Goal: Communication & Community: Answer question/provide support

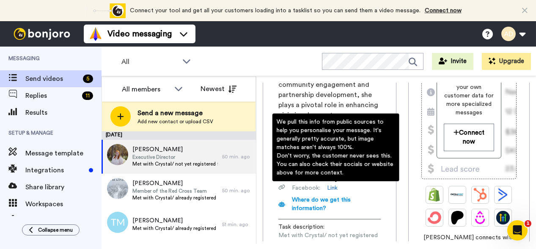
scroll to position [163, 0]
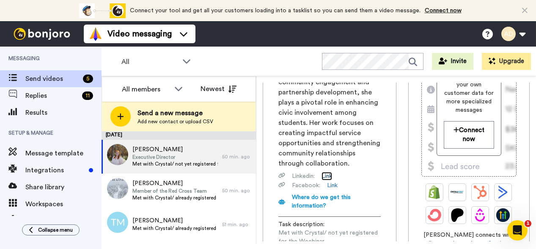
click at [329, 172] on link "Link" at bounding box center [326, 176] width 11 height 8
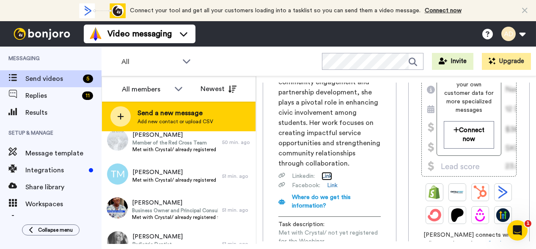
scroll to position [49, 0]
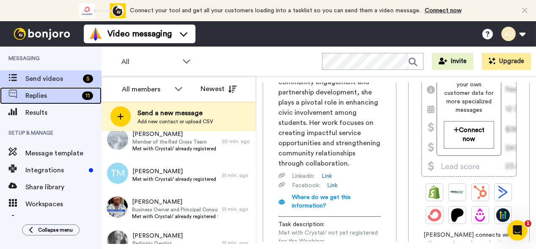
click at [40, 97] on span "Replies" at bounding box center [51, 96] width 53 height 10
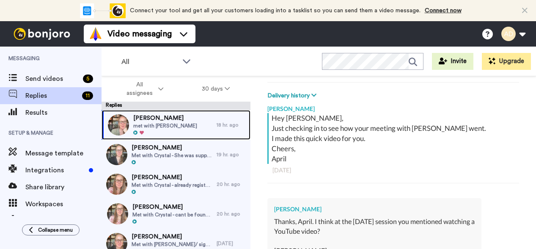
click at [182, 124] on div "Penny Taub met with Crystal" at bounding box center [159, 125] width 115 height 30
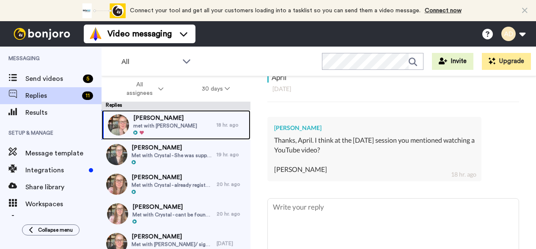
scroll to position [204, 0]
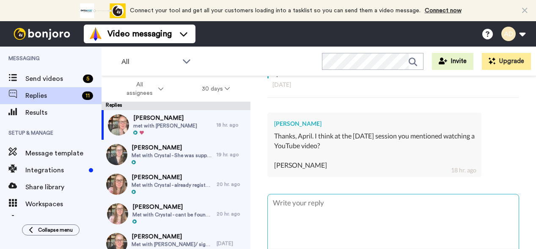
click at [324, 206] on textarea at bounding box center [393, 221] width 251 height 54
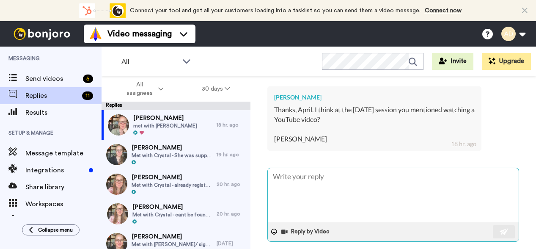
scroll to position [231, 0]
type textarea "x"
type textarea "H"
type textarea "x"
type textarea "Hi"
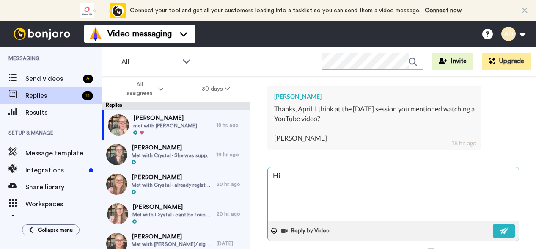
type textarea "x"
type textarea "Hi,"
type textarea "x"
type textarea "Hi,"
type textarea "x"
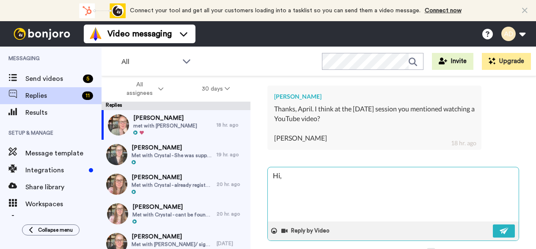
type textarea "Hi, P"
type textarea "x"
type textarea "Hi, Pe"
type textarea "x"
type textarea "Hi, Pen"
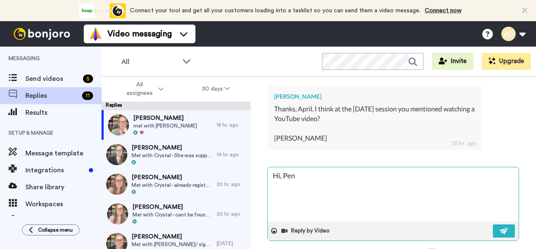
type textarea "x"
type textarea "Hi, Penn"
type textarea "x"
type textarea "Hi, Penny"
type textarea "x"
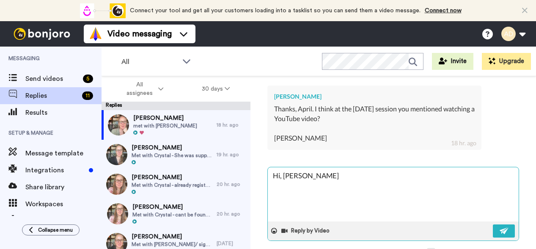
type textarea "Hi, Penny,"
type textarea "x"
type textarea "Hi, Penny,"
type textarea "x"
type textarea "Hi, Penny,"
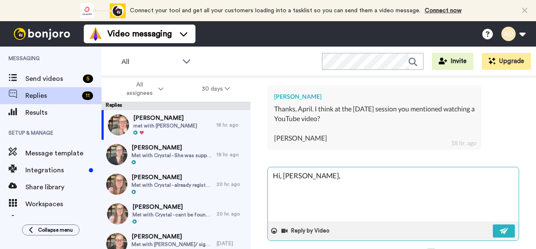
type textarea "x"
type textarea "Hi, Penny, I"
type textarea "x"
type textarea "Hi, Penny,"
type textarea "x"
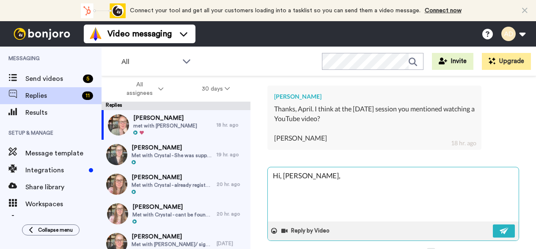
type textarea "Hi, Penny, I"
type textarea "x"
type textarea "Hi, Penny, I'"
type textarea "x"
type textarea "Hi, Penny, I"
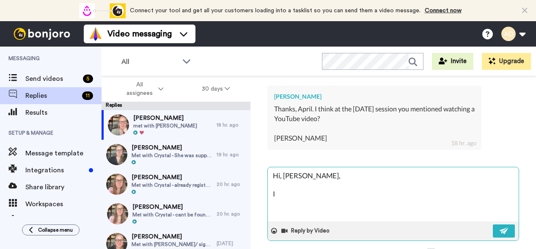
type textarea "x"
type textarea "Hi, Penny, I"
type textarea "x"
type textarea "Hi, Penny, I d"
type textarea "x"
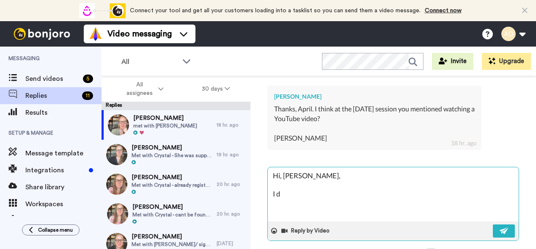
type textarea "Hi, Penny, I do"
type textarea "x"
type textarea "Hi, Penny, I don"
type textarea "x"
type textarea "Hi, Penny, I don'"
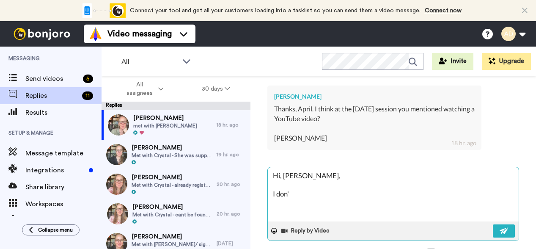
type textarea "x"
type textarea "Hi, Penny, I don't"
type textarea "x"
type textarea "Hi, Penny, I don't"
type textarea "x"
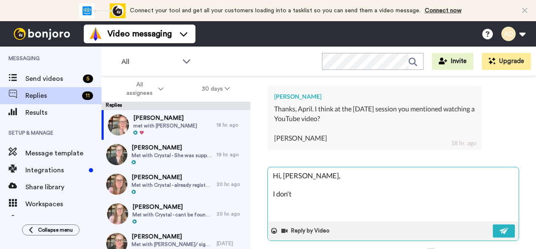
type textarea "Hi, Penny, I don't r"
type textarea "x"
type textarea "Hi, Penny, I don't re"
type textarea "x"
type textarea "Hi, Penny, I don't rec"
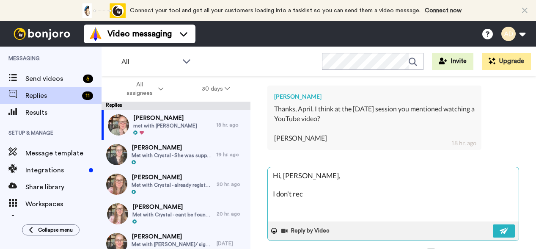
type textarea "x"
type textarea "Hi, Penny, I don't recal"
type textarea "x"
type textarea "Hi, Penny, I don't recall"
type textarea "x"
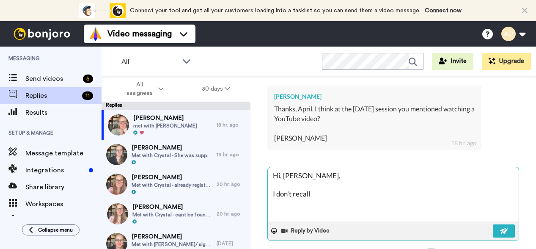
type textarea "Hi, Penny, I don't recall"
type textarea "x"
type textarea "Hi, Penny, I don't recall"
type textarea "x"
type textarea "Hi, Penny, I don't recall."
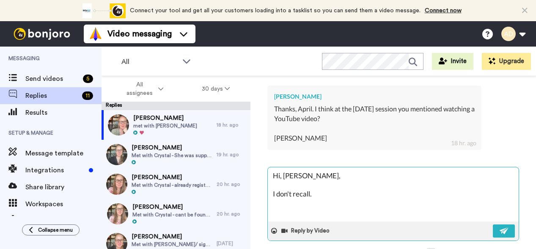
type textarea "x"
type textarea "Hi, Penny, I don't recall.."
type textarea "x"
type textarea "Hi, Penny, I don't recall..."
type textarea "x"
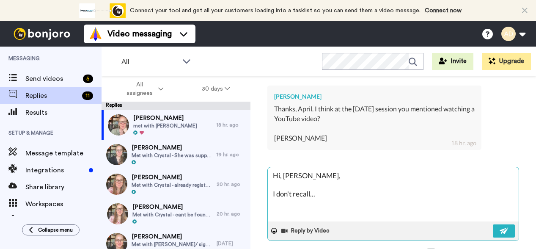
type textarea "Hi, Penny, I don't recall..."
type textarea "x"
type textarea "Hi, Penny, I don't recall... co"
type textarea "x"
type textarea "Hi, Penny, I don't recall... cou"
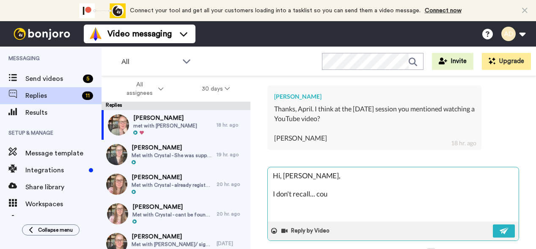
type textarea "x"
type textarea "Hi, Penny, I don't recall... coul"
type textarea "x"
type textarea "Hi, Penny, I don't recall... could"
type textarea "x"
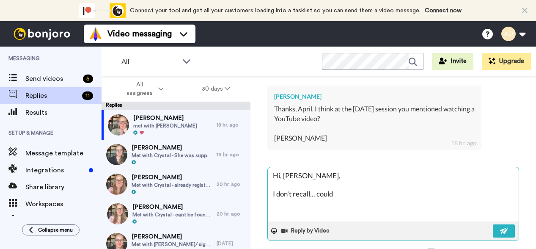
type textarea "Hi, Penny, I don't recall... could"
type textarea "x"
type textarea "Hi, Penny, I don't recall... could y"
type textarea "x"
type textarea "Hi, Penny, I don't recall... could yo"
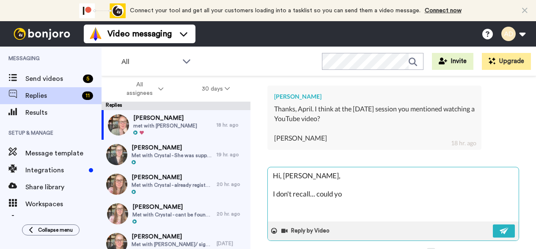
type textarea "x"
type textarea "Hi, Penny, I don't recall... could you"
type textarea "x"
type textarea "Hi, Penny, I don't recall... could you"
type textarea "x"
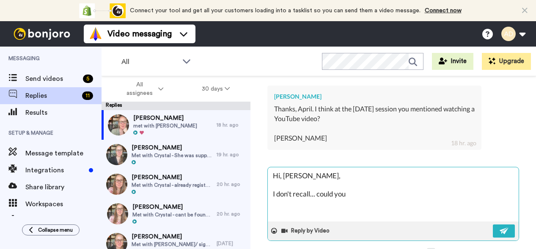
type textarea "Hi, Penny, I don't recall... could you g"
type textarea "x"
type textarea "Hi, Penny, I don't recall... could you gi"
type textarea "x"
type textarea "Hi, Penny, I don't recall... could you giv"
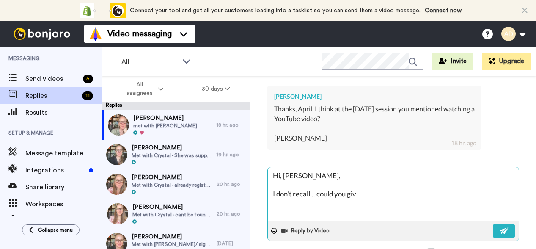
type textarea "x"
type textarea "Hi, Penny, I don't recall... could you give"
type textarea "x"
type textarea "Hi, Penny, I don't recall... could you give"
type textarea "x"
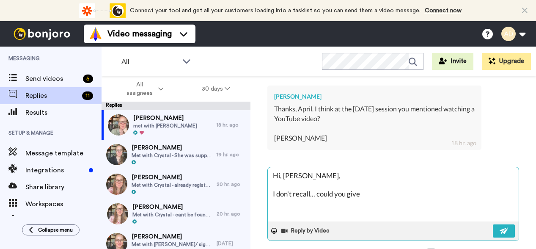
type textarea "Hi, Penny, I don't recall... could you give m"
type textarea "x"
type textarea "Hi, Penny, I don't recall... could you give me"
type textarea "x"
type textarea "Hi, Penny, I don't recall... could you give me"
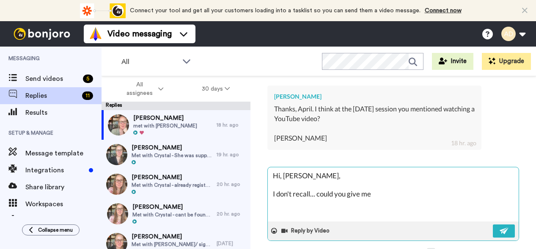
type textarea "x"
type textarea "Hi, Penny, I don't recall... could you give me m"
type textarea "x"
type textarea "Hi, Penny, I don't recall... could you give me mo"
type textarea "x"
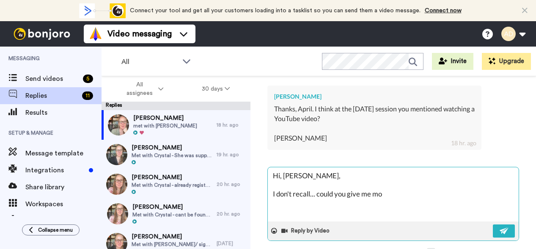
type textarea "Hi, Penny, I don't recall... could you give me mor"
type textarea "x"
type textarea "Hi, Penny, I don't recall... could you give me more"
type textarea "x"
type textarea "Hi, Penny, I don't recall... could you give me more"
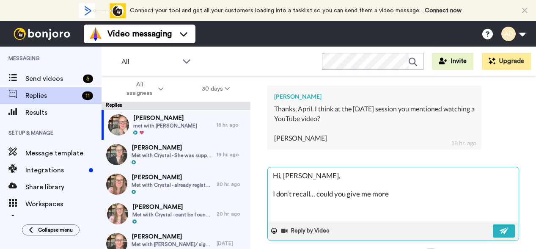
type textarea "x"
type textarea "Hi, Penny, I don't recall... could you give me more t"
type textarea "x"
type textarea "Hi, Penny, I don't recall... could you give me more to"
type textarea "x"
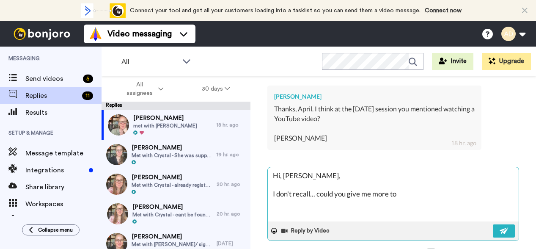
type textarea "Hi, Penny, I don't recall... could you give me more to g"
type textarea "x"
type textarea "Hi, Penny, I don't recall... could you give me more to go"
type textarea "x"
type textarea "Hi, Penny, I don't recall... could you give me more to go"
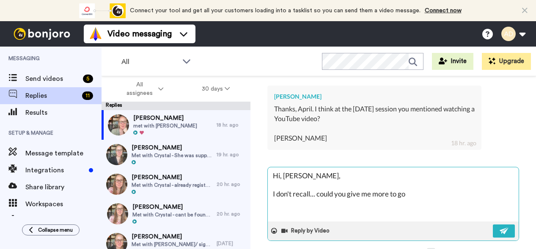
type textarea "x"
type textarea "Hi, Penny, I don't recall... could you give me more to go o"
type textarea "x"
type textarea "Hi, Penny, I don't recall... could you give me more to go on"
type textarea "x"
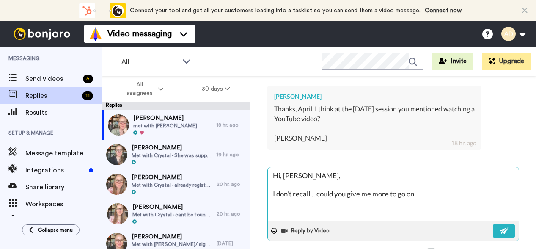
type textarea "Hi, Penny, I don't recall... could you give me more to go on?"
type textarea "x"
type textarea "Hi, Penny, I don't recall... could you give me more to go on?"
type textarea "x"
type textarea "Hi, Penny, I don't recall... could you give me more to go on? W"
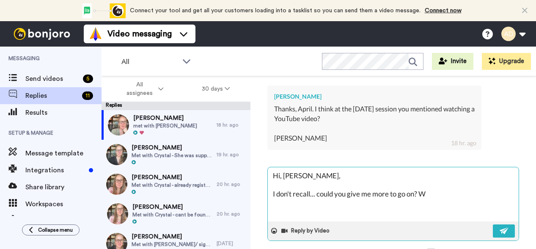
type textarea "x"
type textarea "Hi, Penny, I don't recall... could you give me more to go on? Wh"
type textarea "x"
type textarea "Hi, Penny, I don't recall... could you give me more to go on? Wha"
type textarea "x"
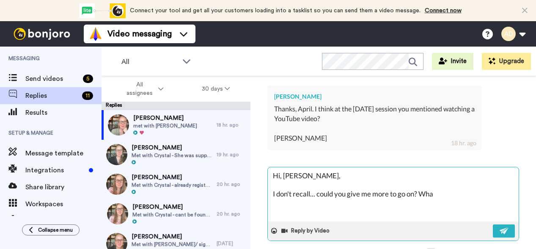
type textarea "Hi, Penny, I don't recall... could you give me more to go on? What"
type textarea "x"
type textarea "Hi, Penny, I don't recall... could you give me more to go on? What"
type textarea "x"
type textarea "Hi, Penny, I don't recall... could you give me more to go on? What i"
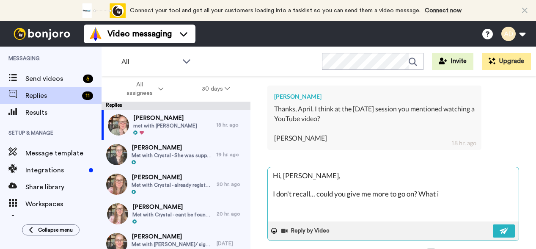
type textarea "x"
type textarea "Hi, Penny, I don't recall... could you give me more to go on? What is"
type textarea "x"
type textarea "Hi, Penny, I don't recall... could you give me more to go on? What is"
type textarea "x"
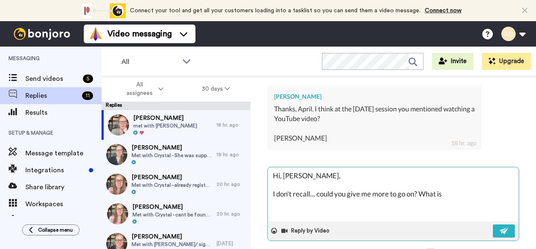
type textarea "Hi, Penny, I don't recall... could you give me more to go on? What is i"
type textarea "x"
type textarea "Hi, Penny, I don't recall... could you give me more to go on? What is it"
type textarea "x"
type textarea "Hi, Penny, I don't recall... could you give me more to go on? What is it"
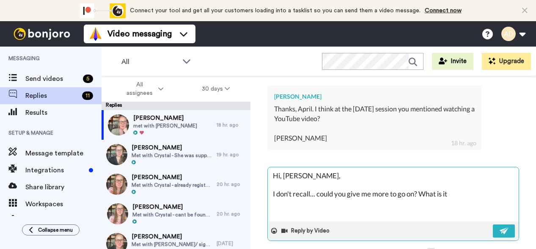
type textarea "x"
type textarea "Hi, Penny, I don't recall... could you give me more to go on? What is it sp"
type textarea "x"
type textarea "Hi, Penny, I don't recall... could you give me more to go on? What is it spe"
type textarea "x"
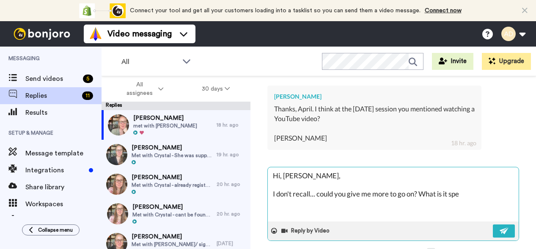
type textarea "Hi, Penny, I don't recall... could you give me more to go on? What is it spec"
type textarea "x"
type textarea "Hi, Penny, I don't recall... could you give me more to go on? What is it speci"
type textarea "x"
type textarea "Hi, Penny, I don't recall... could you give me more to go on? What is it specif"
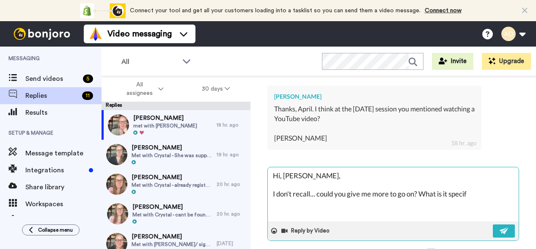
type textarea "x"
type textarea "Hi, Penny, I don't recall... could you give me more to go on? What is it specifc"
type textarea "x"
type textarea "Hi, Penny, I don't recall... could you give me more to go on? What is it specif…"
type textarea "x"
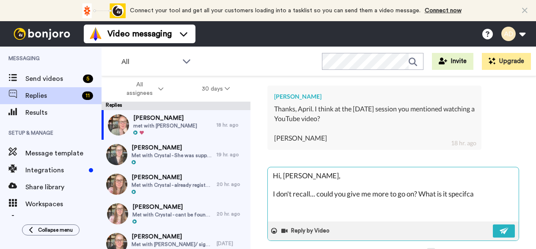
type textarea "Hi, Penny, I don't recall... could you give me more to go on? What is it specif…"
type textarea "x"
type textarea "Hi, Penny, I don't recall... could you give me more to go on? What is it specif…"
type textarea "x"
type textarea "Hi, Penny, I don't recall... could you give me more to go on? What is it specif…"
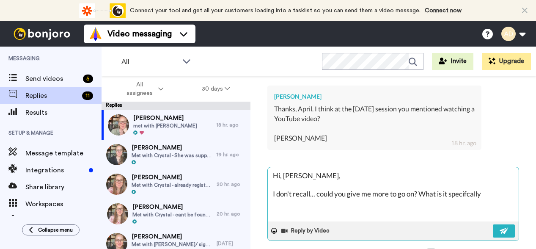
type textarea "x"
type textarea "Hi, Penny, I don't recall... could you give me more to go on? What is it specif…"
type textarea "x"
type textarea "Hi, Penny, I don't recall... could you give me more to go on? What is it specif…"
type textarea "x"
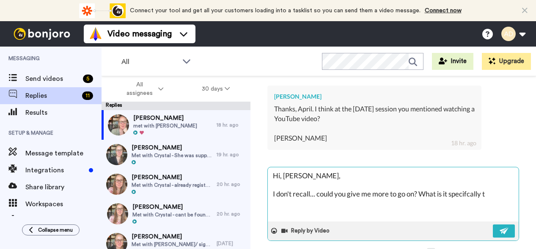
type textarea "Hi, Penny, I don't recall... could you give me more to go on? What is it specif…"
type textarea "x"
type textarea "Hi, Penny, I don't recall... could you give me more to go on? What is it specif…"
type textarea "x"
type textarea "Hi, Penny, I don't recall... could you give me more to go on? What is it specif…"
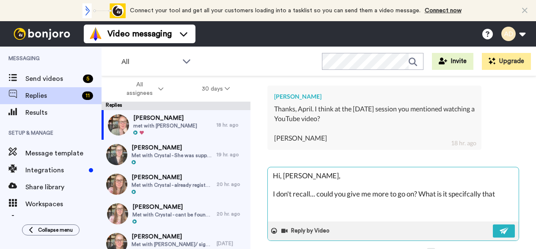
type textarea "x"
type textarea "Hi, Penny, I don't recall... could you give me more to go on? What is it specif…"
click at [472, 195] on textarea "Hi, Penny, I don't recall... could you give me more to go on? What is it specif…" at bounding box center [393, 194] width 251 height 54
type textarea "x"
type textarea "Hi, Penny, I don't recall... could you give me more to go on? What is it specif…"
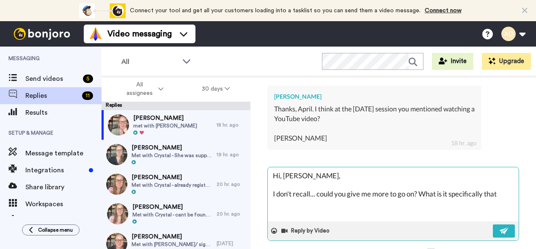
click at [502, 192] on textarea "Hi, Penny, I don't recall... could you give me more to go on? What is it specif…" at bounding box center [393, 194] width 251 height 54
type textarea "x"
type textarea "Hi, Penny, I don't recall... could you give me more to go on? What is it specif…"
type textarea "x"
type textarea "Hi, Penny, I don't recall... could you give me more to go on? What is it specif…"
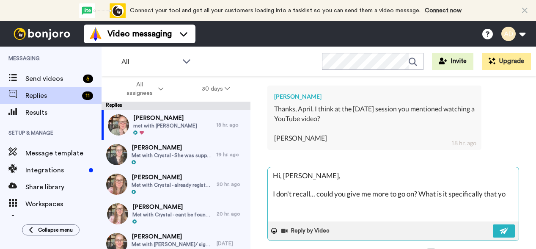
type textarea "x"
type textarea "Hi, Penny, I don't recall... could you give me more to go on? What is it specif…"
type textarea "x"
type textarea "Hi, Penny, I don't recall... could you give me more to go on? What is it specif…"
type textarea "x"
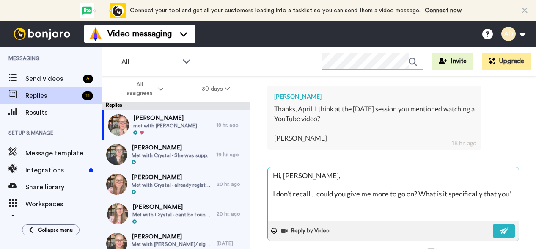
type textarea "Hi, Penny, I don't recall... could you give me more to go on? What is it specif…"
type textarea "x"
type textarea "Hi, Penny, I don't recall... could you give me more to go on? What is it specif…"
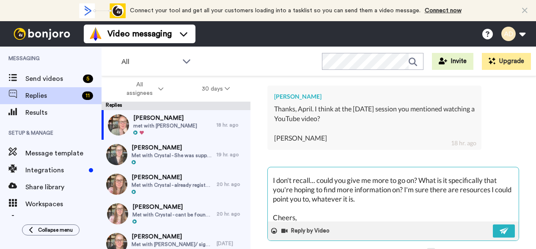
scroll to position [23, 0]
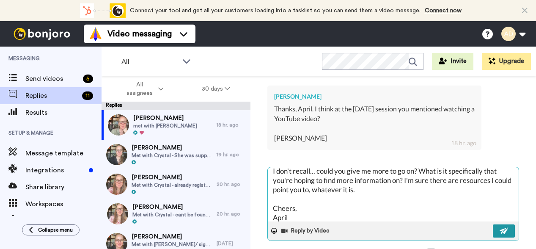
click at [499, 227] on button at bounding box center [504, 230] width 22 height 13
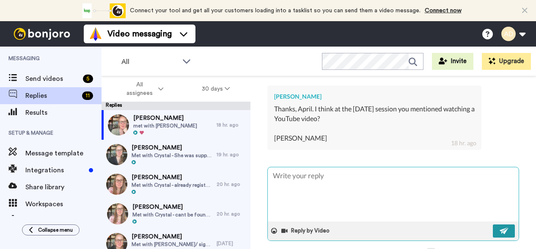
scroll to position [0, 0]
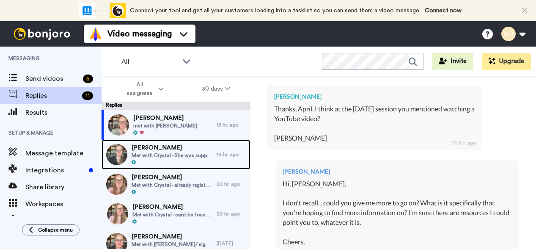
click at [181, 159] on div at bounding box center [172, 162] width 81 height 6
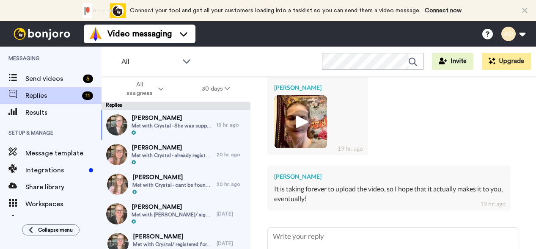
scroll to position [268, 0]
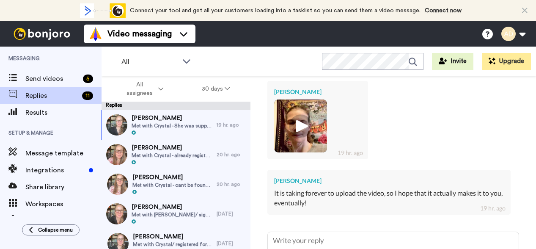
click at [305, 119] on img at bounding box center [300, 125] width 23 height 23
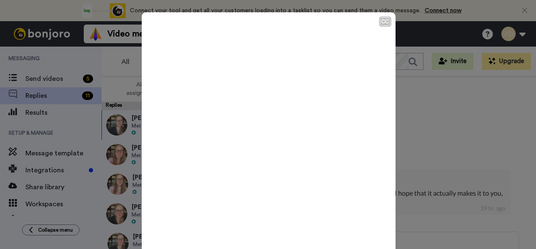
click at [265, 143] on icon "Play/Pause" at bounding box center [268, 141] width 22 height 40
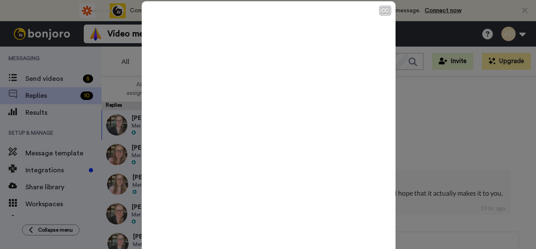
scroll to position [10, 0]
click at [482, 145] on div "CC Play/Pause 0:59 / 1:00" at bounding box center [268, 124] width 536 height 249
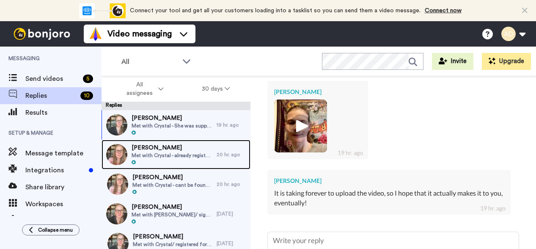
click at [169, 153] on span "Met with Crystal - already registered for August 25 2025 Webinar She also regis…" at bounding box center [172, 155] width 81 height 7
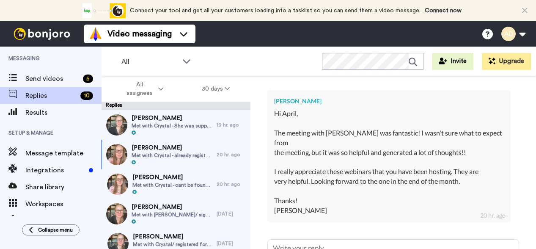
scroll to position [257, 0]
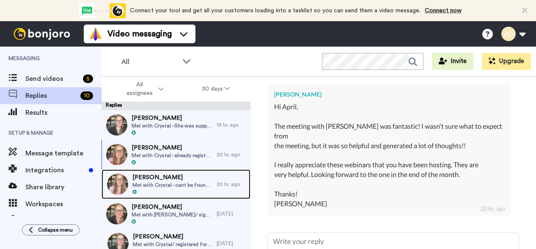
click at [174, 185] on span "Met with Crystal - cant be found in Kajabi" at bounding box center [172, 184] width 80 height 7
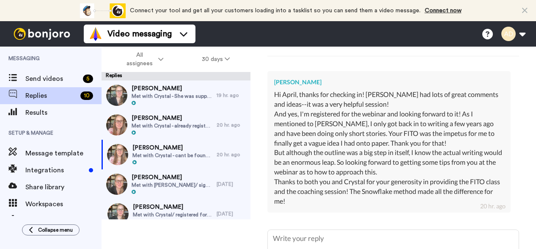
scroll to position [214, 0]
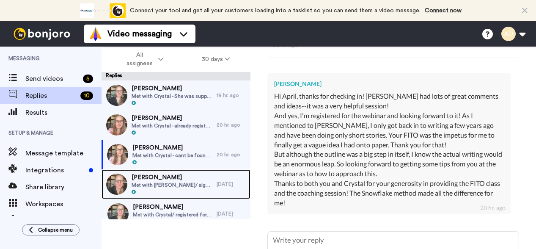
click at [158, 181] on span "Lana Weinstein" at bounding box center [172, 177] width 81 height 8
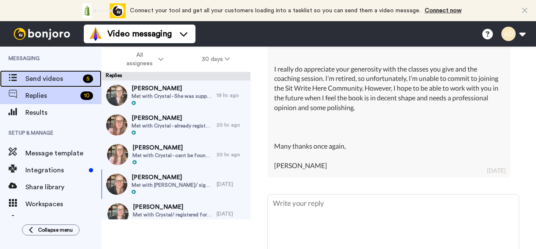
click at [42, 77] on span "Send videos" at bounding box center [52, 79] width 54 height 10
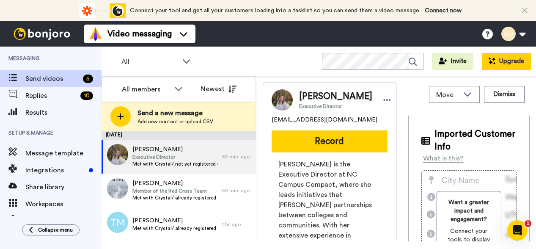
click at [503, 62] on button "Upgrade" at bounding box center [506, 61] width 49 height 17
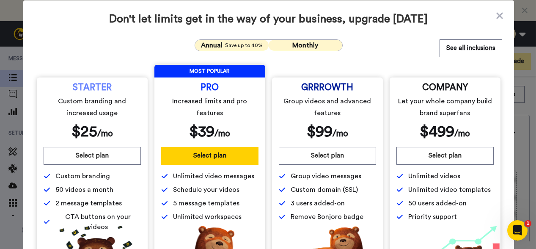
click at [239, 45] on span "Save up to 40%" at bounding box center [244, 45] width 38 height 7
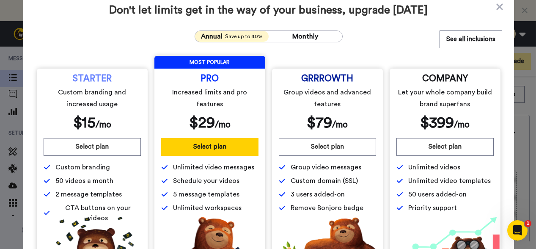
scroll to position [8, 0]
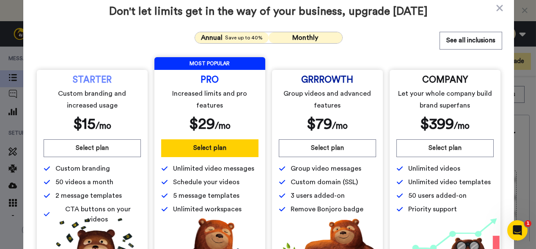
click at [310, 36] on span "Monthly" at bounding box center [305, 37] width 26 height 7
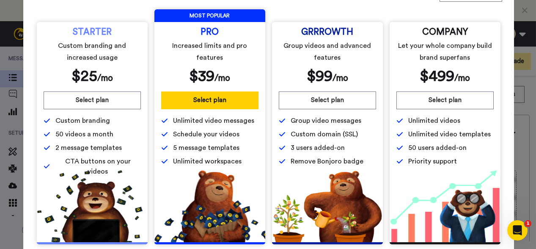
scroll to position [56, 0]
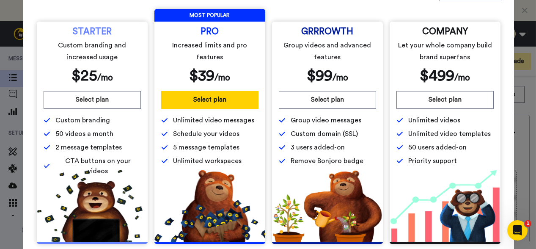
click at [521, 13] on div "Don't let limits get in the way of your business, upgrade today Annual Save up …" at bounding box center [268, 124] width 536 height 249
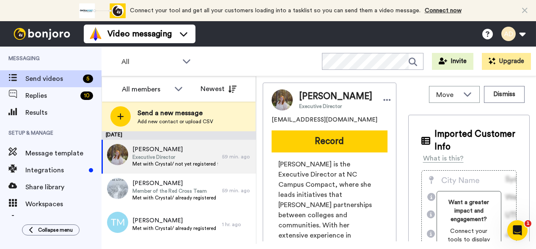
click at [524, 9] on icon at bounding box center [524, 10] width 5 height 8
